Goal: Navigation & Orientation: Find specific page/section

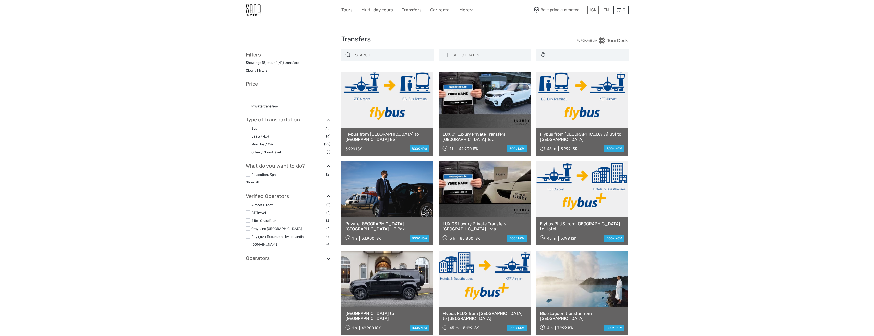
select select
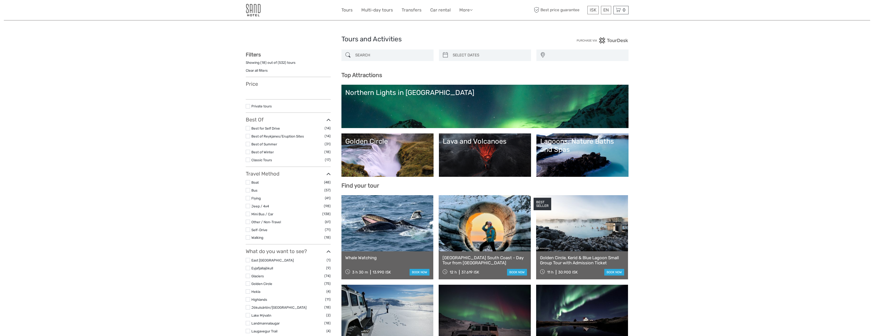
select select
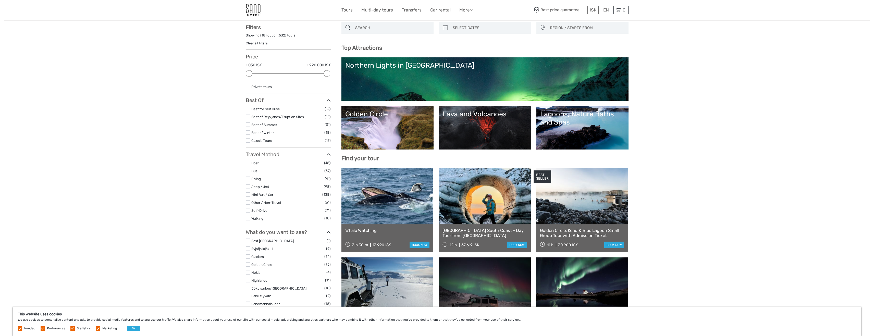
scroll to position [26, 0]
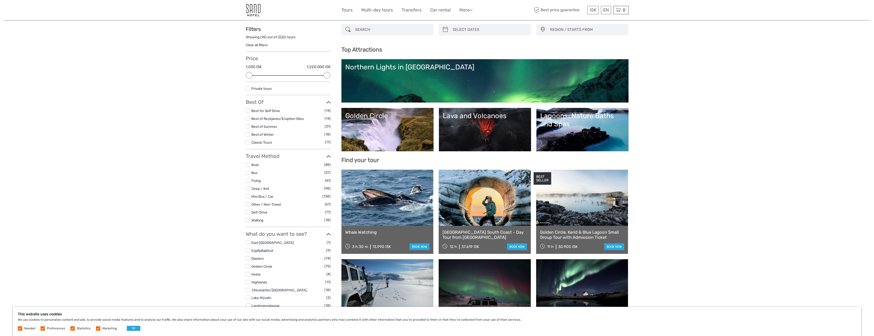
click at [487, 132] on link "Lava and Volcanoes" at bounding box center [485, 130] width 85 height 36
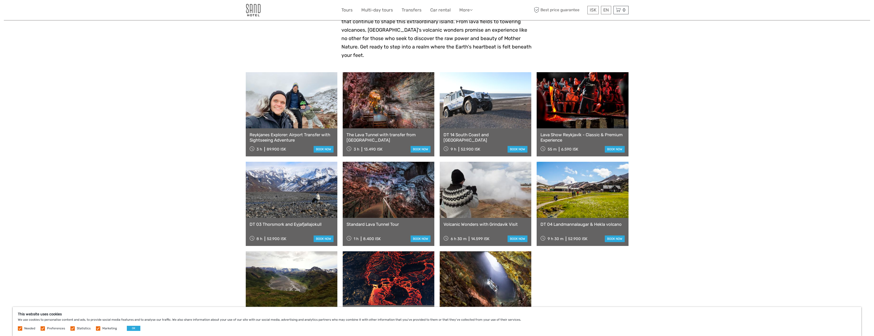
scroll to position [230, 0]
